Goal: Information Seeking & Learning: Learn about a topic

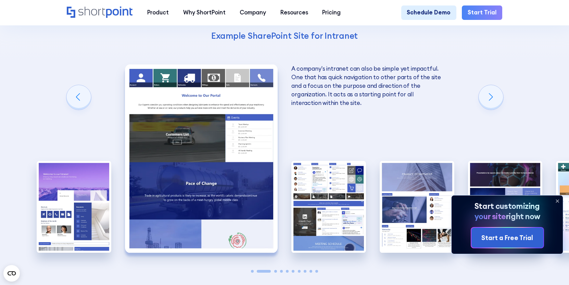
scroll to position [1011, 0]
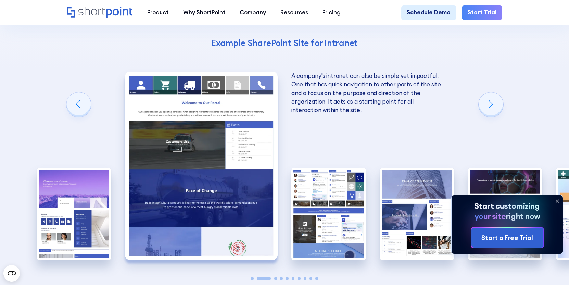
click at [556, 201] on icon at bounding box center [557, 200] width 11 height 11
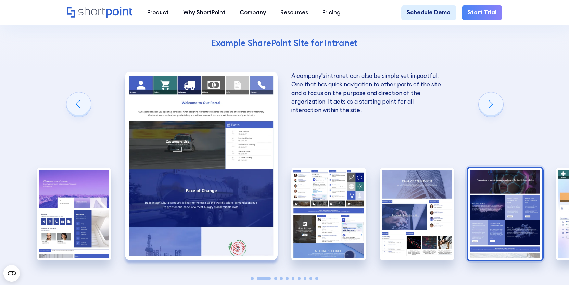
click at [497, 180] on img "5 / 10" at bounding box center [505, 213] width 75 height 91
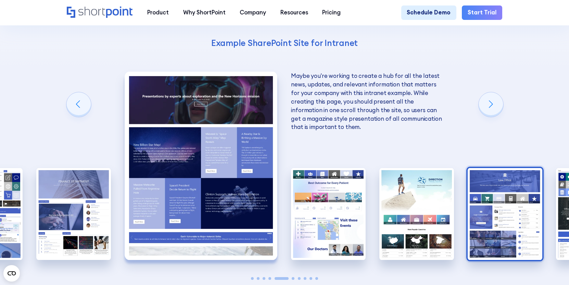
click at [476, 188] on img "8 / 10" at bounding box center [505, 213] width 75 height 91
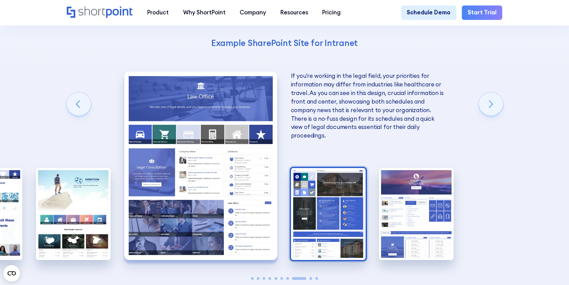
click at [359, 199] on img "9 / 10" at bounding box center [328, 213] width 75 height 91
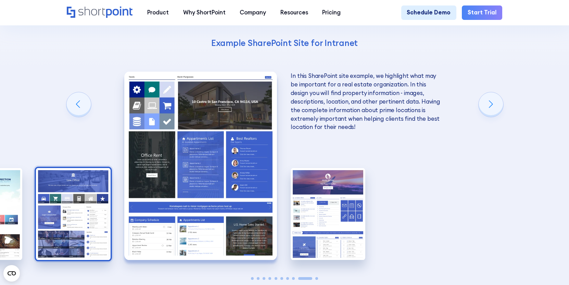
click at [95, 206] on img "8 / 10" at bounding box center [73, 213] width 75 height 91
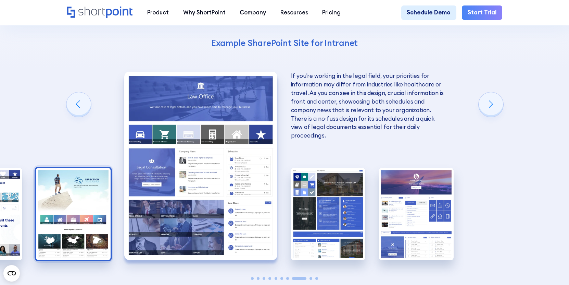
click at [79, 201] on img "7 / 10" at bounding box center [73, 213] width 75 height 91
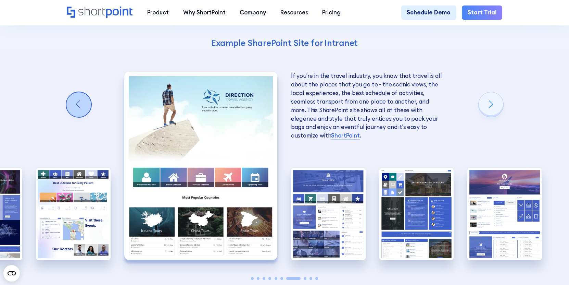
click at [74, 92] on div "Previous slide" at bounding box center [78, 104] width 25 height 25
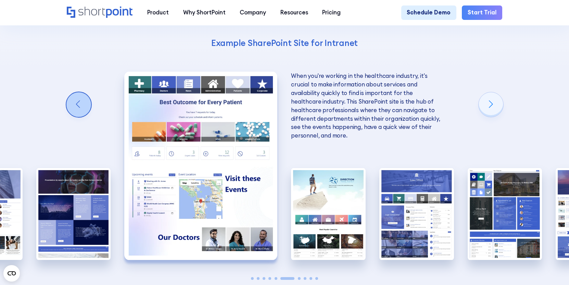
click at [74, 92] on div "Previous slide" at bounding box center [78, 104] width 25 height 25
